Goal: Information Seeking & Learning: Learn about a topic

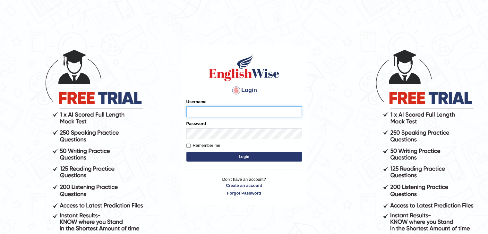
type input "yalineem"
drag, startPoint x: 0, startPoint y: 0, endPoint x: 234, endPoint y: 159, distance: 282.8
click at [234, 159] on button "Login" at bounding box center [245, 157] width 116 height 10
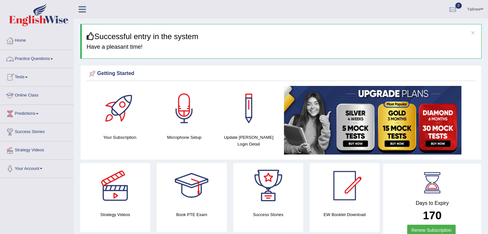
click at [22, 94] on link "Online Class" at bounding box center [36, 95] width 73 height 16
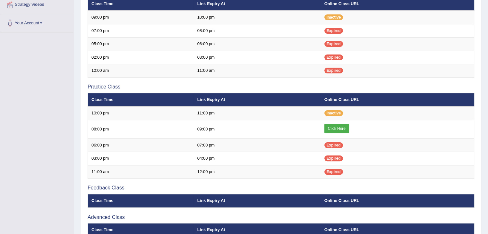
scroll to position [148, 0]
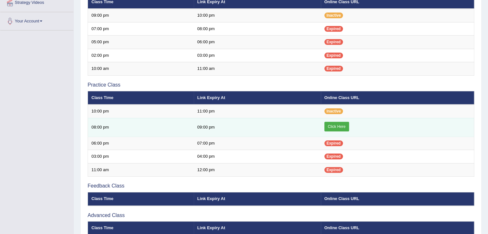
click at [341, 125] on link "Click Here" at bounding box center [337, 127] width 25 height 10
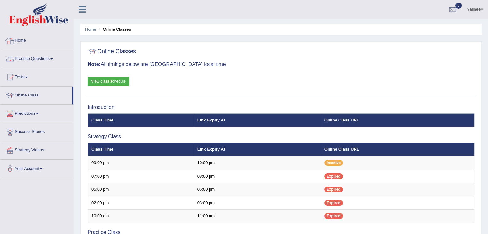
click at [33, 59] on link "Practice Questions" at bounding box center [36, 58] width 73 height 16
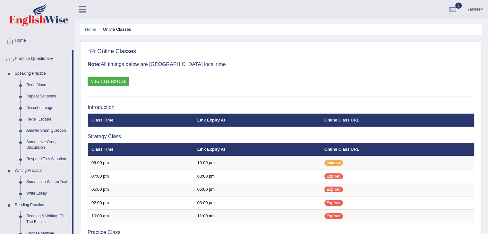
drag, startPoint x: 75, startPoint y: 75, endPoint x: 64, endPoint y: 127, distance: 53.0
click at [64, 127] on div "Toggle navigation Home Practice Questions Speaking Practice Read Aloud Repeat S…" at bounding box center [244, 221] width 488 height 442
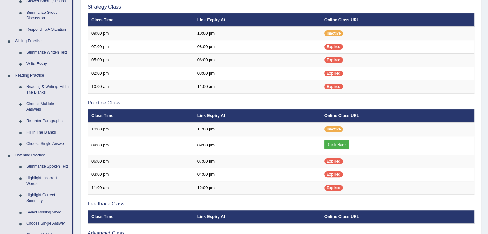
scroll to position [131, 0]
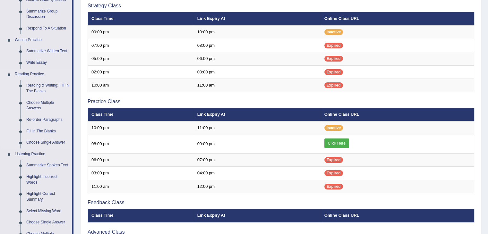
click at [1, 126] on li "Reading Practice Reading & Writing: Fill In The Blanks Choose Multiple Answers …" at bounding box center [36, 109] width 72 height 80
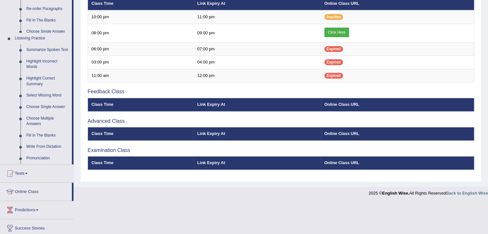
click at [46, 220] on link "Success Stories" at bounding box center [36, 228] width 73 height 16
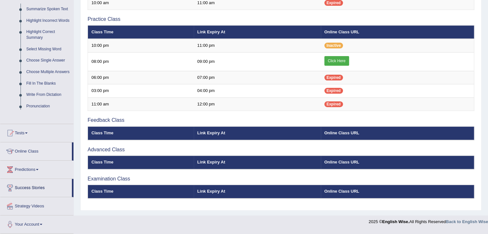
scroll to position [209, 0]
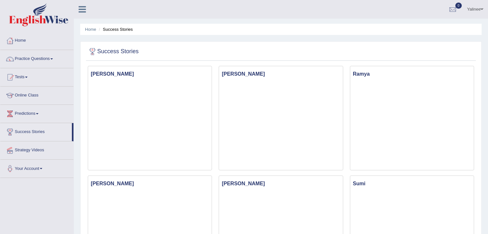
click at [57, 63] on link "Practice Questions" at bounding box center [36, 58] width 73 height 16
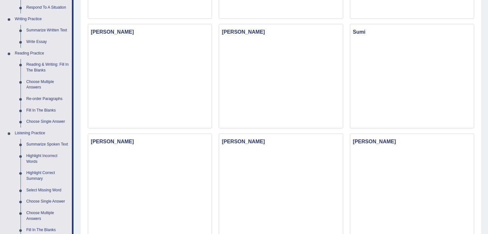
scroll to position [157, 0]
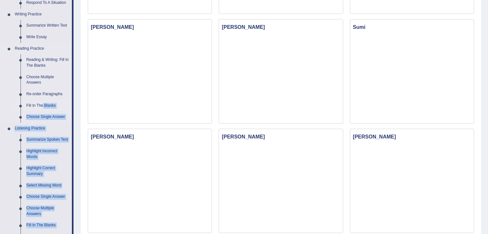
drag, startPoint x: 57, startPoint y: 63, endPoint x: 40, endPoint y: 104, distance: 44.7
click at [33, 105] on link "Fill In The Blanks" at bounding box center [47, 106] width 48 height 12
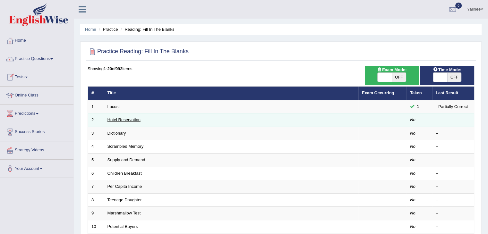
click at [123, 119] on link "Hotel Reservation" at bounding box center [124, 120] width 33 height 5
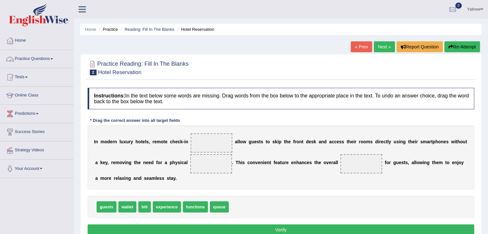
click at [44, 57] on link "Practice Questions" at bounding box center [36, 58] width 73 height 16
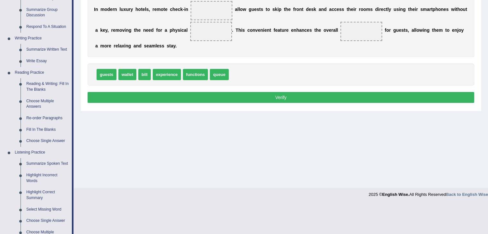
scroll to position [135, 0]
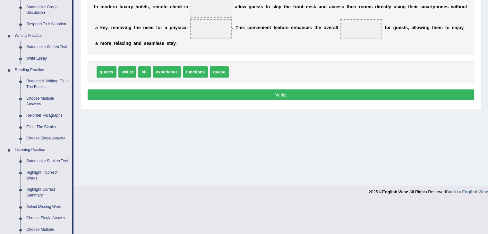
click at [37, 99] on link "Choose Multiple Answers" at bounding box center [47, 101] width 48 height 17
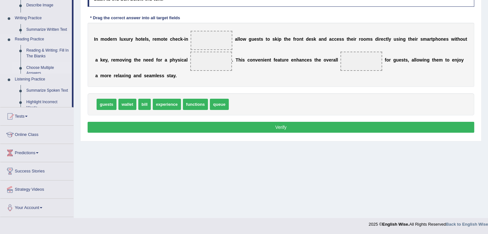
scroll to position [103, 0]
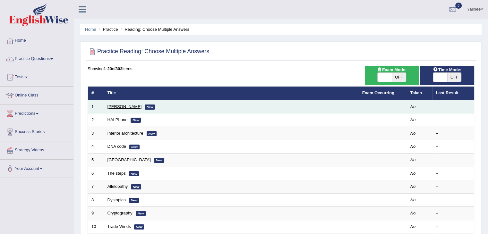
click at [117, 106] on link "[PERSON_NAME]" at bounding box center [125, 106] width 34 height 5
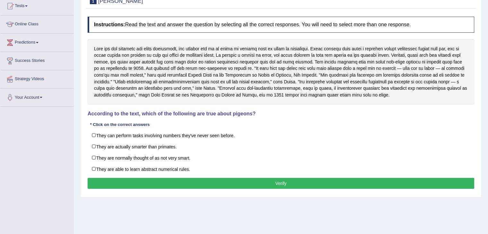
scroll to position [69, 0]
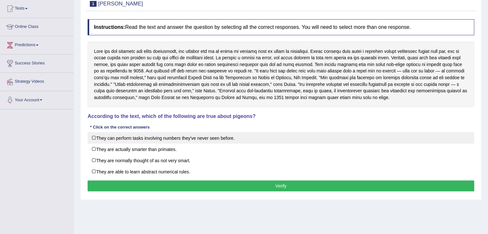
click at [93, 137] on label "They can perform tasks involving numbers they've never seen before." at bounding box center [281, 138] width 387 height 12
checkbox input "true"
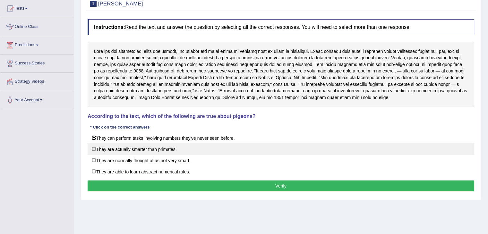
click at [94, 149] on label "They are actually smarter than primates." at bounding box center [281, 150] width 387 height 12
checkbox input "true"
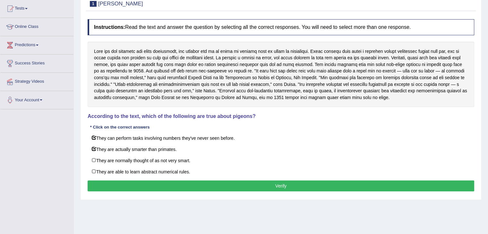
click at [276, 183] on button "Verify" at bounding box center [281, 186] width 387 height 11
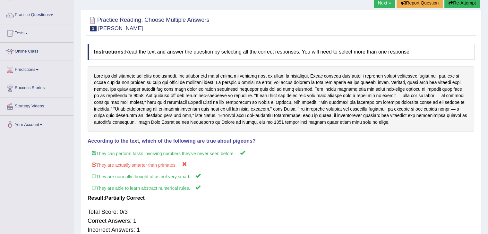
scroll to position [23, 0]
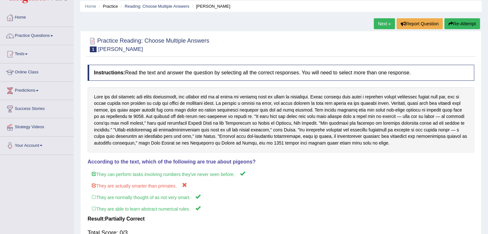
click at [379, 24] on link "Next »" at bounding box center [384, 23] width 21 height 11
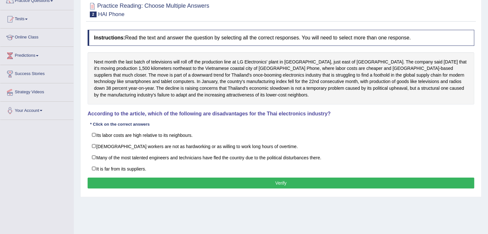
scroll to position [59, 0]
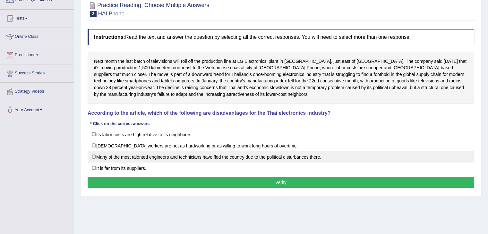
click at [94, 154] on label "Many of the most talented engineers and technicians have fled the country due t…" at bounding box center [281, 157] width 387 height 12
checkbox input "true"
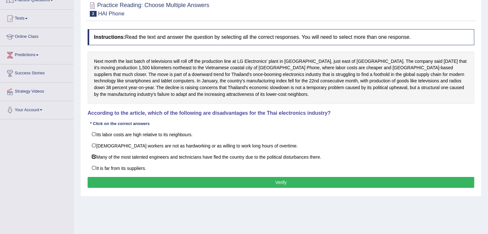
click at [293, 181] on button "Verify" at bounding box center [281, 182] width 387 height 11
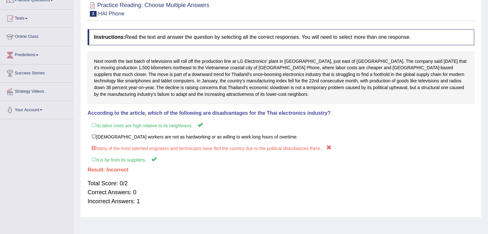
drag, startPoint x: 203, startPoint y: 94, endPoint x: 241, endPoint y: 93, distance: 37.6
click at [241, 93] on div "Next month the last batch of televisions will roll off the production line at L…" at bounding box center [281, 78] width 387 height 53
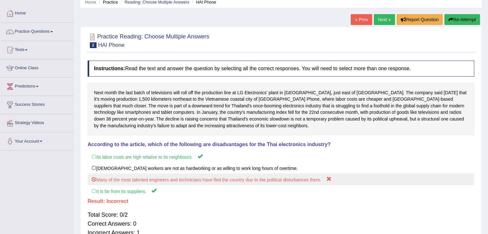
scroll to position [14, 0]
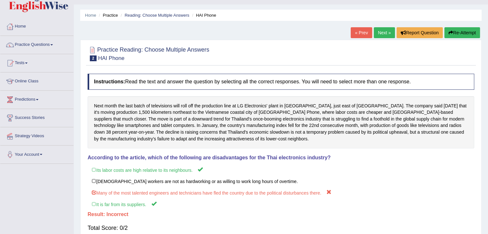
click at [376, 36] on link "Next »" at bounding box center [384, 32] width 21 height 11
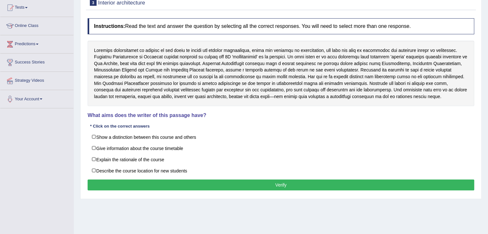
scroll to position [72, 0]
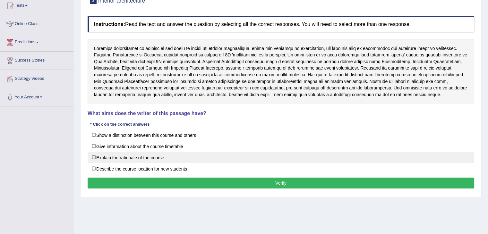
click at [93, 156] on label "Explain the rationale of the course" at bounding box center [281, 158] width 387 height 12
checkbox input "true"
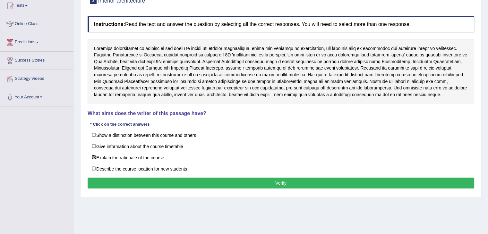
click at [173, 183] on button "Verify" at bounding box center [281, 183] width 387 height 11
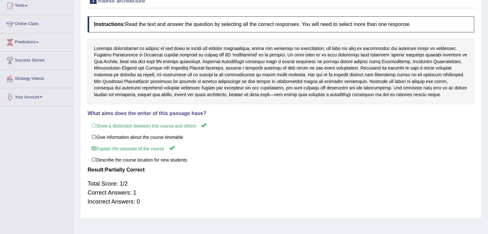
scroll to position [0, 0]
